Goal: Information Seeking & Learning: Learn about a topic

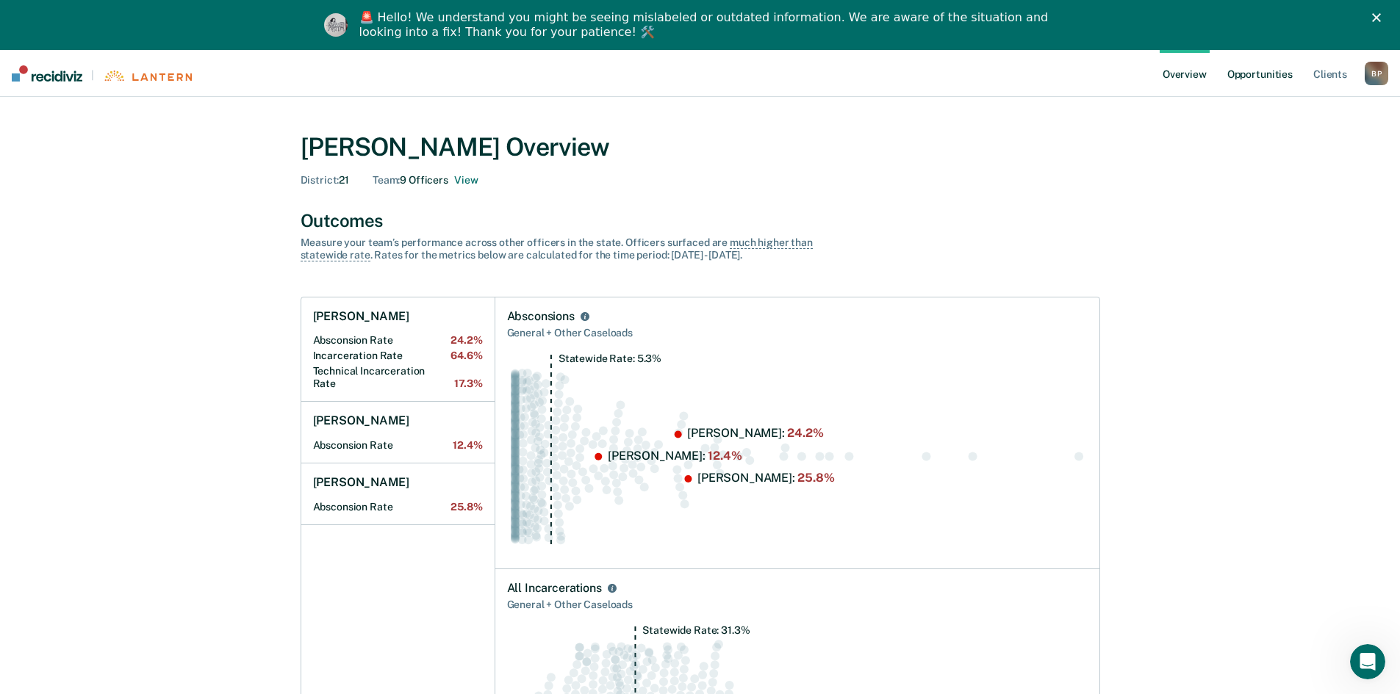
click at [1265, 65] on link "Opportunities" at bounding box center [1259, 73] width 71 height 47
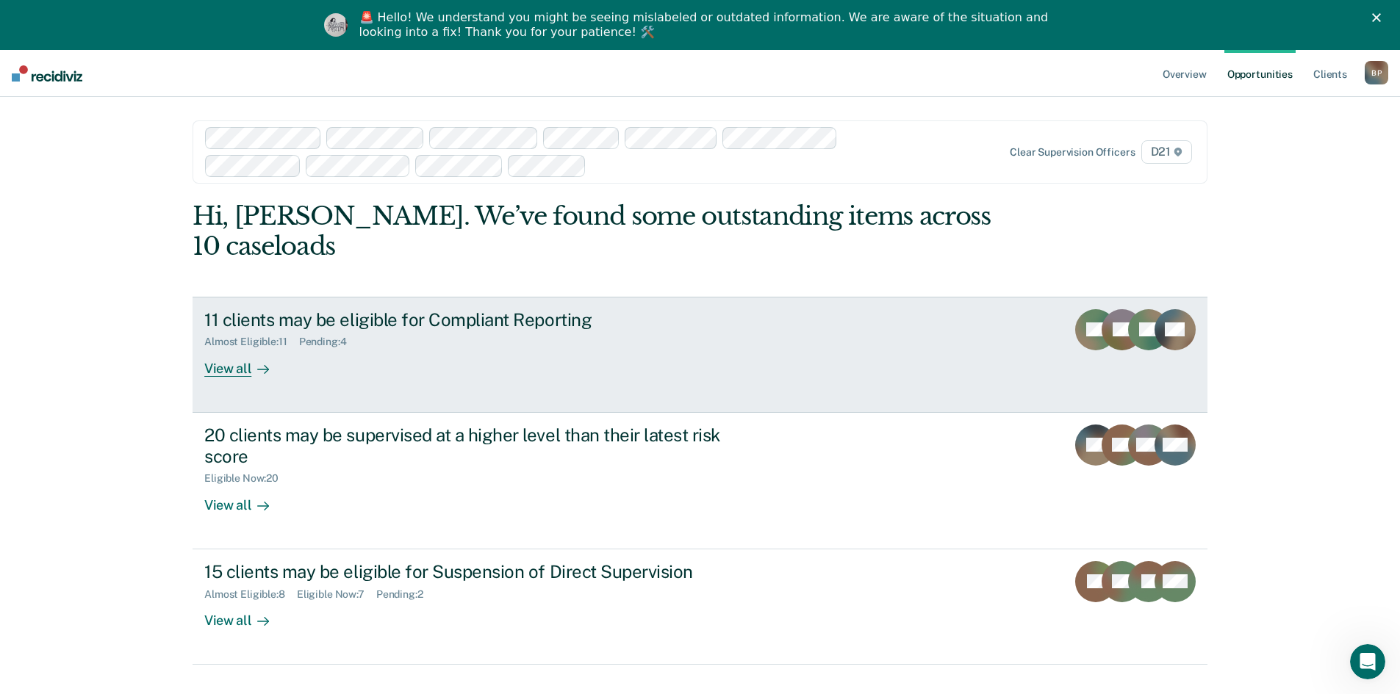
click at [549, 362] on link "11 clients may be eligible for Compliant Reporting Almost Eligible : 11 Pending…" at bounding box center [700, 355] width 1015 height 116
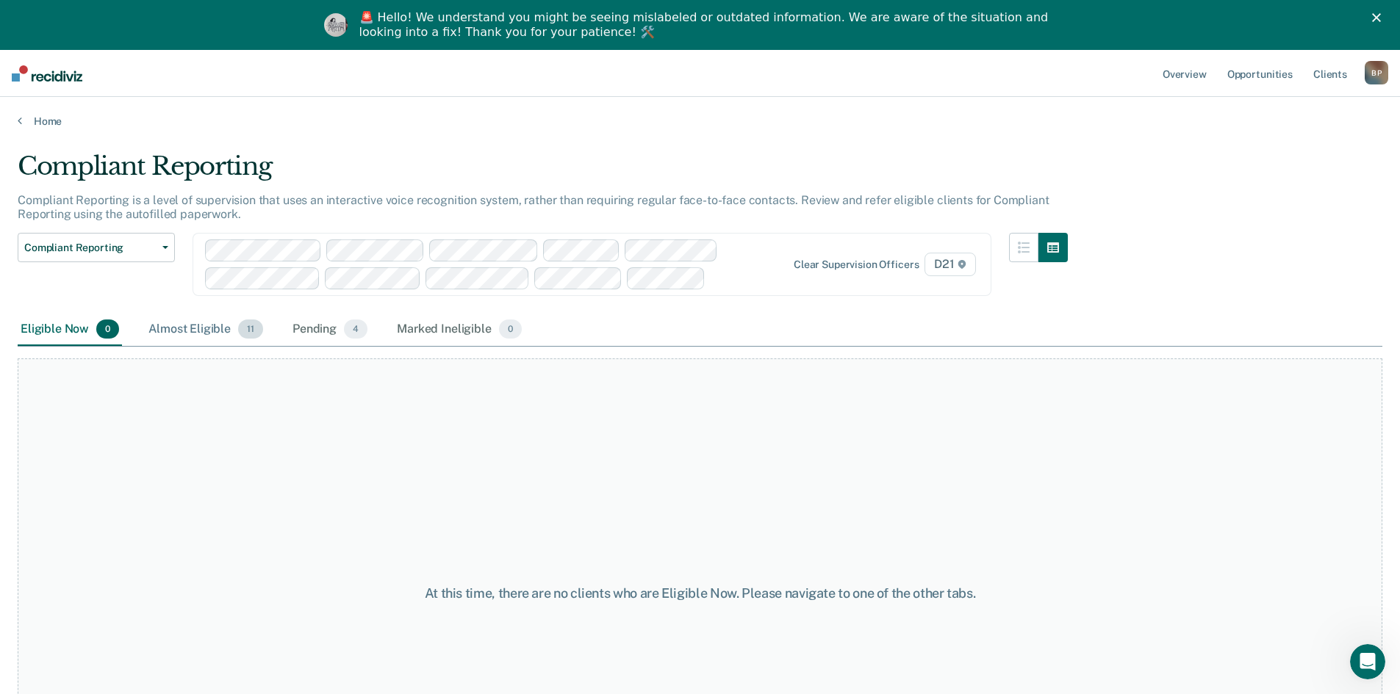
click at [218, 322] on div "Almost Eligible 11" at bounding box center [206, 330] width 121 height 32
